Goal: Task Accomplishment & Management: Use online tool/utility

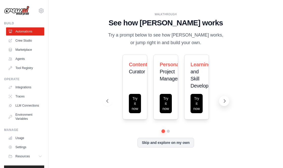
click at [202, 106] on button at bounding box center [224, 101] width 10 height 10
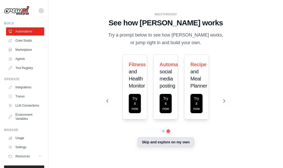
click at [182, 147] on button "Skip and explore on my own" at bounding box center [166, 142] width 56 height 10
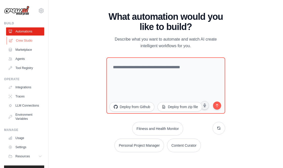
click at [20, 38] on link "Crew Studio" at bounding box center [26, 40] width 38 height 8
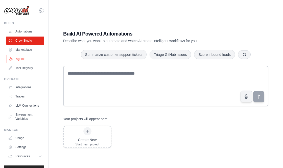
click at [16, 60] on link "Agents" at bounding box center [26, 59] width 38 height 8
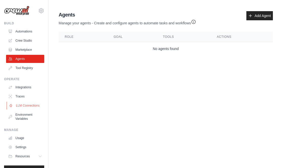
click at [35, 107] on link "LLM Connections" at bounding box center [26, 105] width 38 height 8
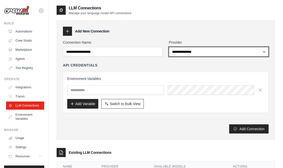
click at [246, 52] on select "**********" at bounding box center [219, 52] width 100 height 10
click at [255, 51] on select "**********" at bounding box center [219, 52] width 100 height 10
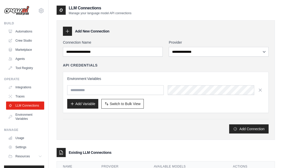
click at [257, 33] on div "Add New Connection" at bounding box center [166, 31] width 206 height 9
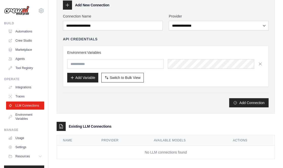
scroll to position [26, 0]
click at [35, 117] on link "Environment Variables" at bounding box center [26, 116] width 38 height 12
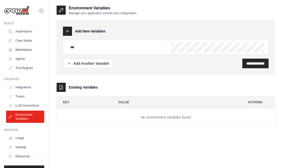
scroll to position [10, 0]
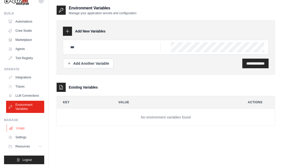
click at [15, 128] on link "Usage" at bounding box center [26, 128] width 38 height 8
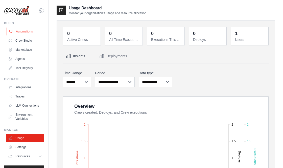
click at [19, 33] on link "Automations" at bounding box center [26, 31] width 38 height 8
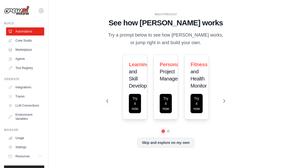
click at [41, 11] on icon at bounding box center [41, 11] width 2 height 2
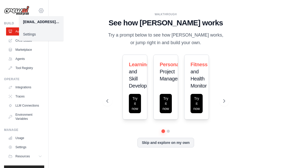
click at [41, 11] on icon at bounding box center [41, 11] width 2 height 2
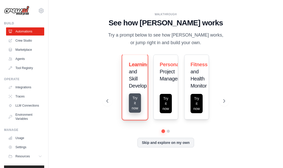
click at [133, 112] on button "Try it now" at bounding box center [135, 102] width 12 height 19
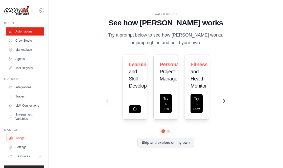
click at [25, 138] on link "Usage" at bounding box center [26, 138] width 38 height 8
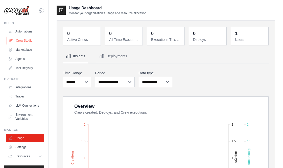
click at [29, 42] on link "Crew Studio" at bounding box center [26, 40] width 38 height 8
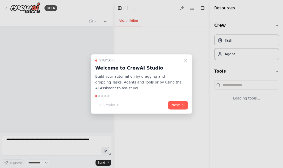
select select "****"
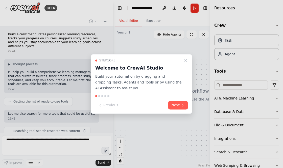
scroll to position [19, 0]
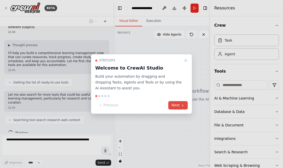
click at [182, 105] on icon at bounding box center [183, 105] width 4 height 4
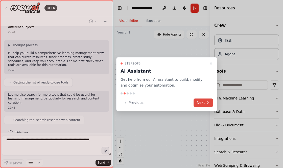
click at [204, 105] on button "Next" at bounding box center [203, 102] width 19 height 8
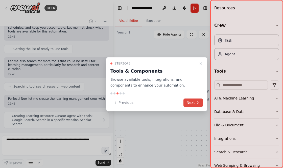
scroll to position [56, 0]
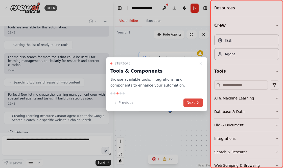
click at [197, 104] on button "Next" at bounding box center [193, 102] width 19 height 8
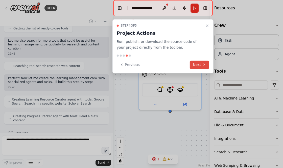
scroll to position [69, 0]
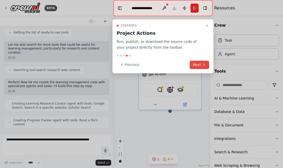
click at [199, 67] on button "Next" at bounding box center [199, 64] width 19 height 8
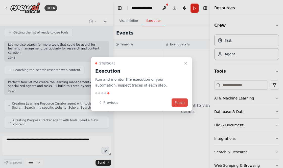
click at [181, 105] on button "Finish" at bounding box center [180, 102] width 16 height 8
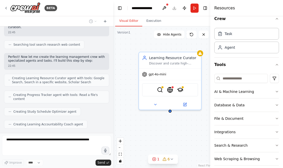
scroll to position [7, 0]
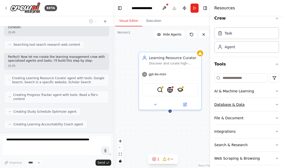
click at [273, 106] on button "Database & Data" at bounding box center [247, 104] width 65 height 13
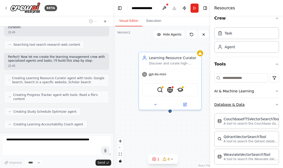
click at [273, 107] on button "Database & Data" at bounding box center [247, 104] width 65 height 13
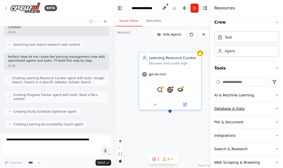
scroll to position [2, 0]
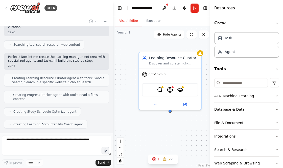
click at [273, 139] on button "Integrations" at bounding box center [247, 135] width 65 height 13
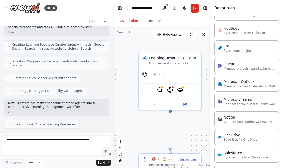
scroll to position [140, 0]
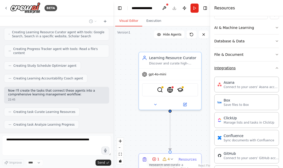
click at [274, 69] on button "Integrations" at bounding box center [247, 67] width 65 height 13
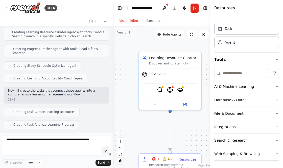
click at [260, 116] on button "File & Document" at bounding box center [247, 113] width 65 height 13
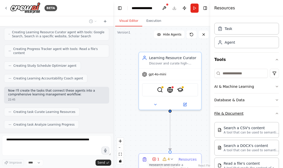
click at [266, 113] on button "File & Document" at bounding box center [247, 113] width 65 height 13
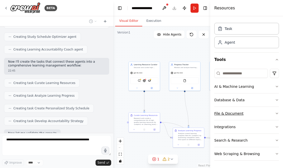
scroll to position [24, 0]
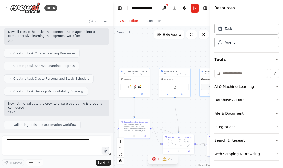
click at [173, 160] on icon at bounding box center [172, 159] width 4 height 4
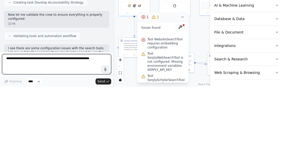
scroll to position [210, 0]
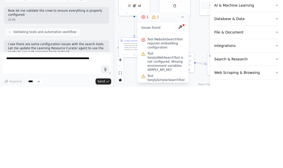
click at [182, 100] on button "1 2" at bounding box center [162, 97] width 51 height 9
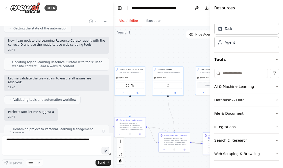
scroll to position [353, 0]
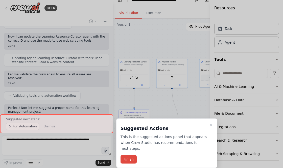
click at [130, 155] on button "Finish" at bounding box center [129, 159] width 16 height 8
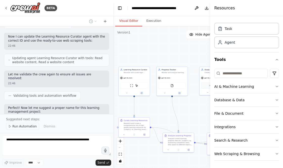
click at [26, 128] on span "Run Automation" at bounding box center [24, 126] width 25 height 4
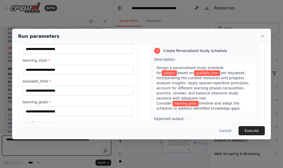
scroll to position [54, 0]
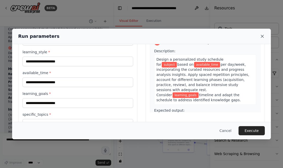
click at [262, 34] on icon at bounding box center [262, 36] width 5 height 5
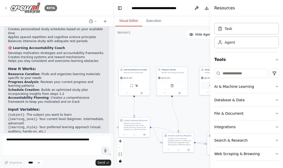
click at [8, 9] on icon at bounding box center [6, 8] width 4 height 4
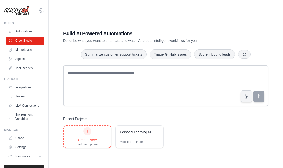
click at [90, 135] on div at bounding box center [88, 131] width 8 height 8
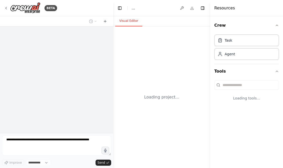
select select "****"
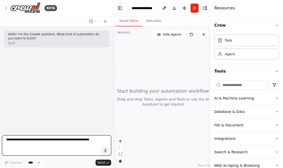
click at [82, 145] on textarea at bounding box center [56, 145] width 109 height 20
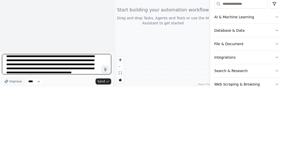
scroll to position [6, 0]
type textarea "**********"
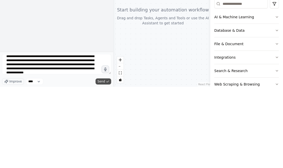
click at [104, 163] on span "Send" at bounding box center [102, 162] width 8 height 4
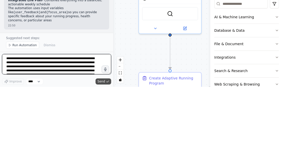
scroll to position [474, 0]
